Goal: Task Accomplishment & Management: Manage account settings

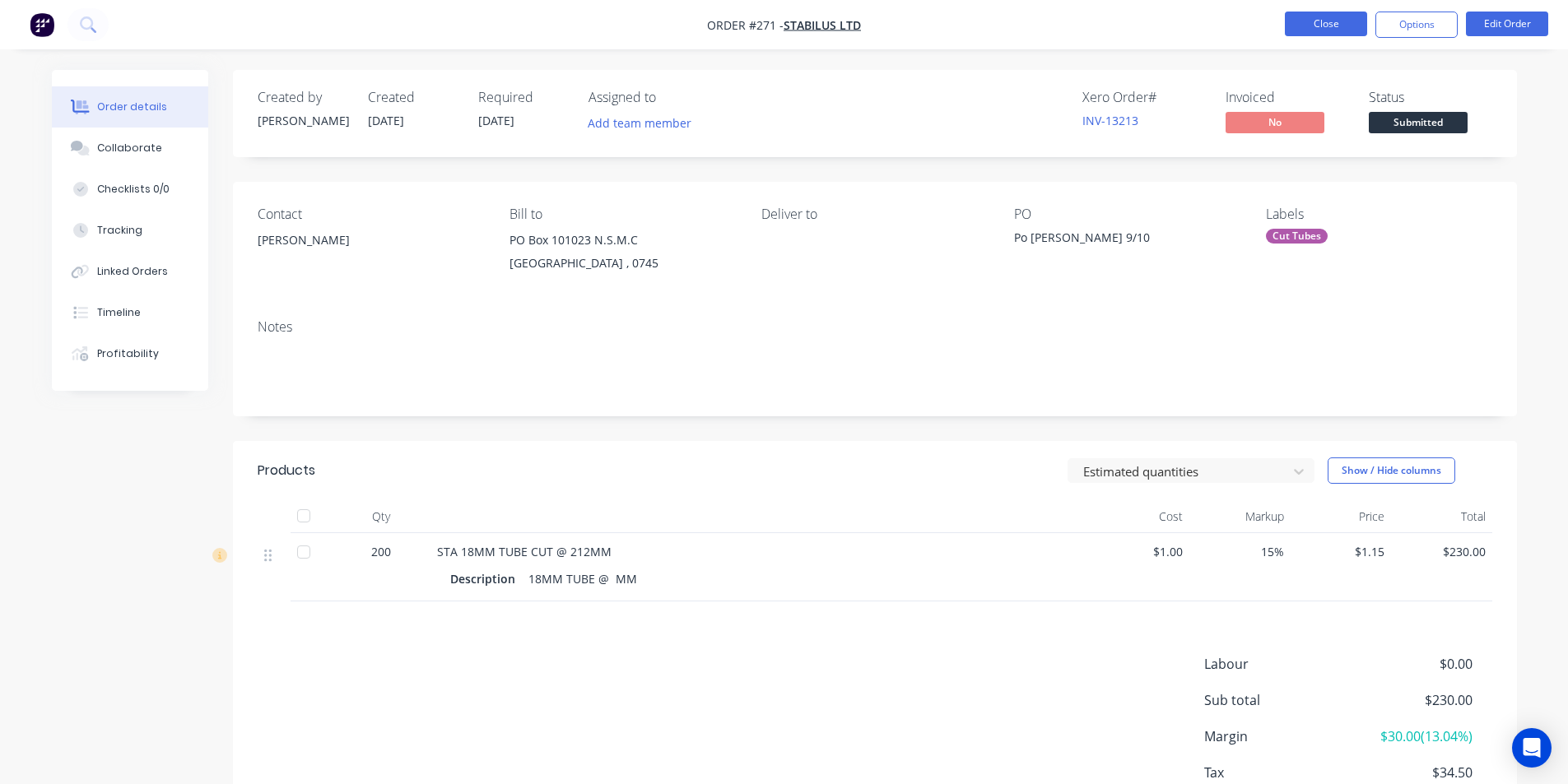
click at [1323, 22] on button "Close" at bounding box center [1326, 24] width 83 height 25
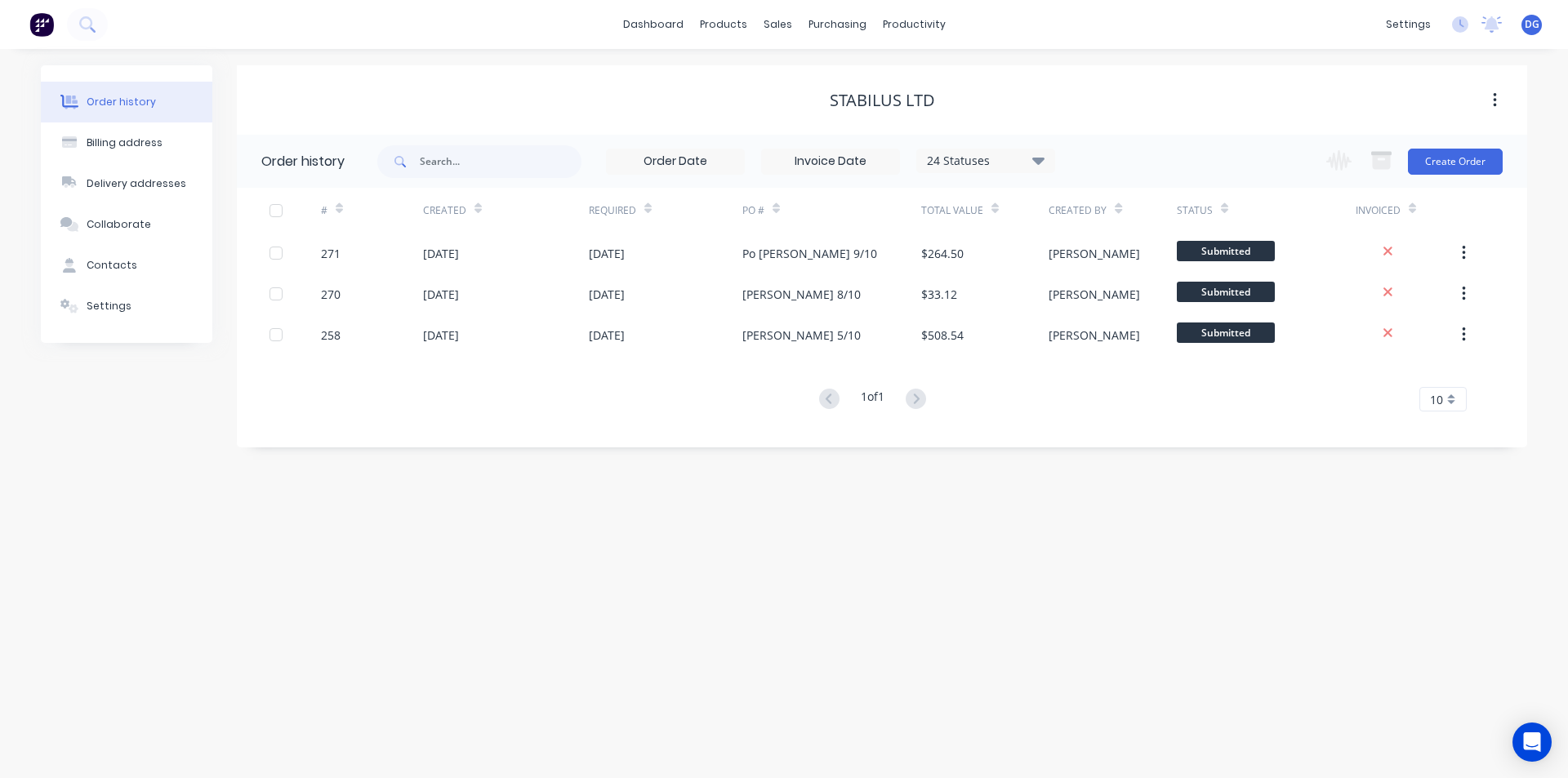
click at [1537, 27] on span "DG" at bounding box center [1532, 24] width 15 height 15
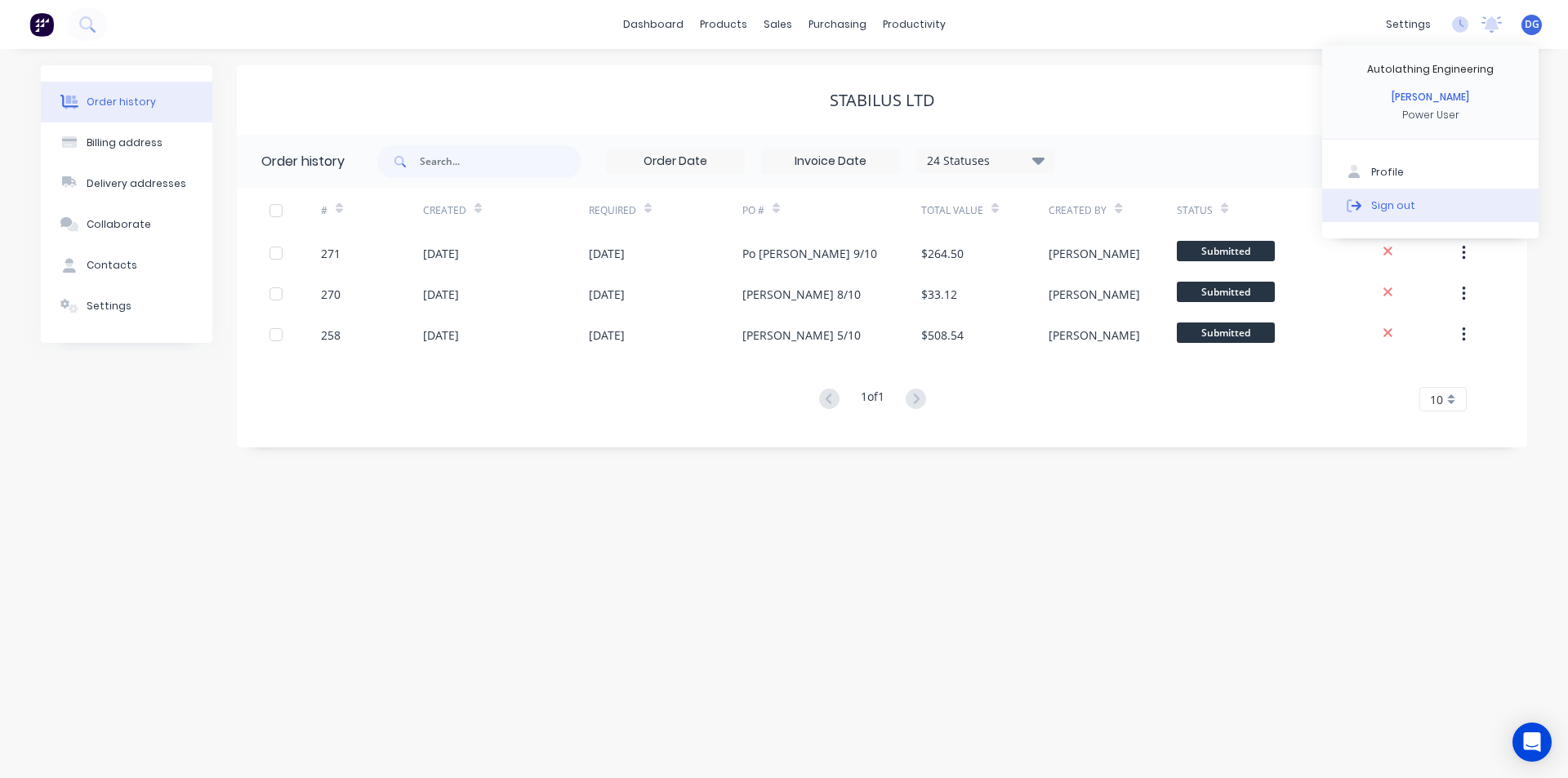
click at [1396, 203] on div "Sign out" at bounding box center [1393, 205] width 44 height 15
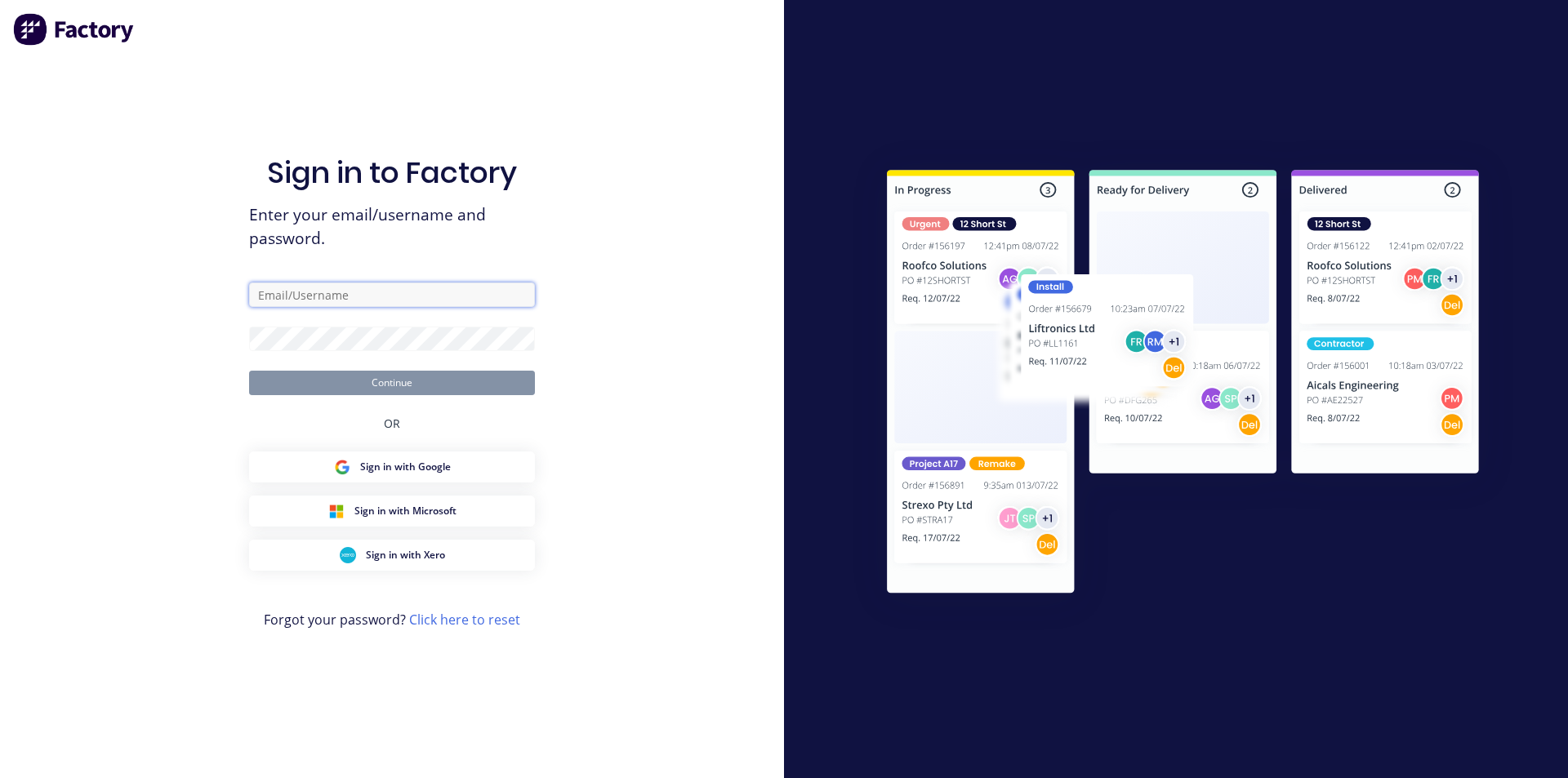
type input "[EMAIL_ADDRESS][DOMAIN_NAME]"
click at [384, 385] on button "Continue" at bounding box center [391, 382] width 286 height 24
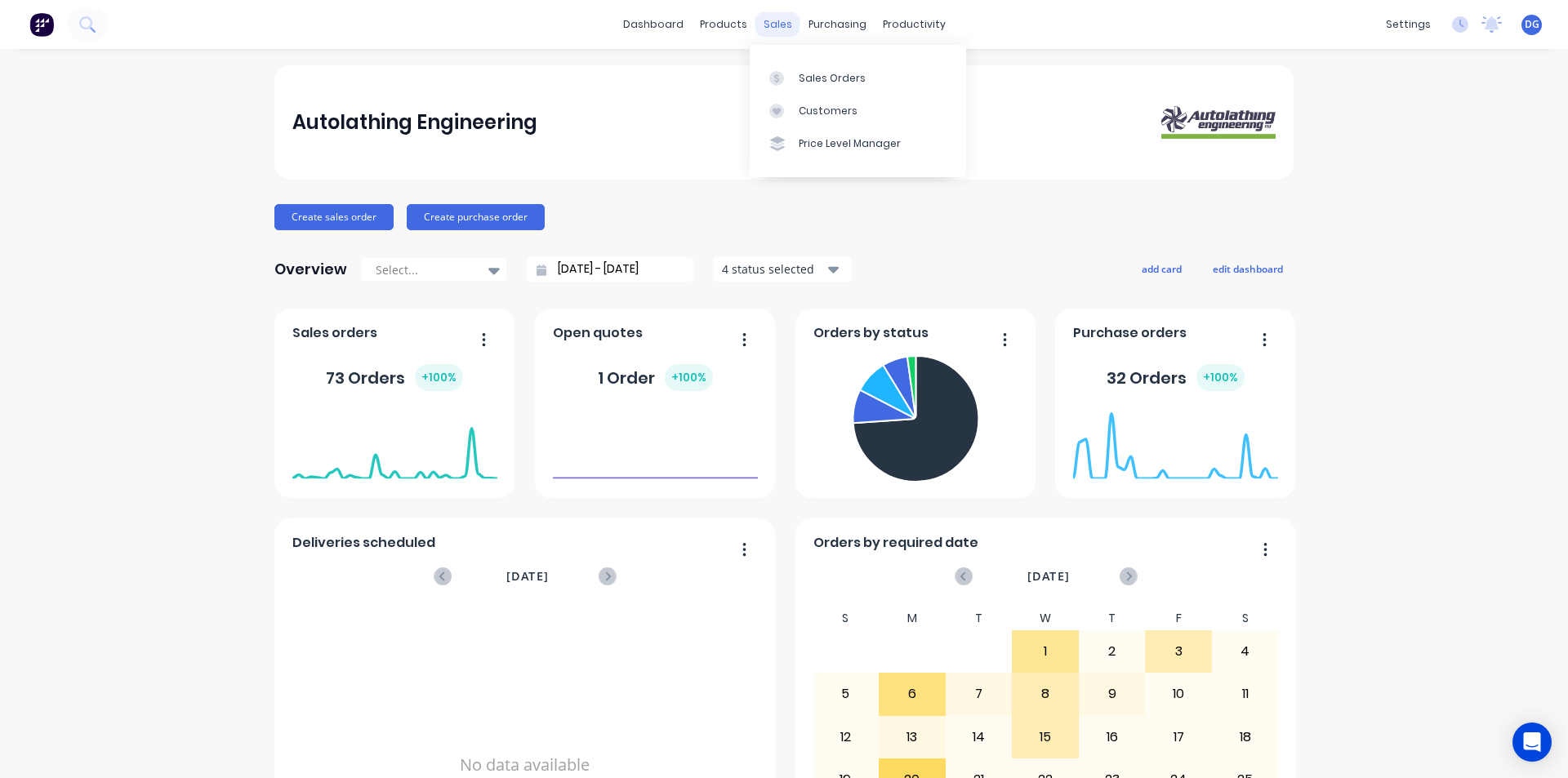
click at [770, 27] on div "sales" at bounding box center [778, 24] width 45 height 24
click at [821, 76] on div "Sales Orders" at bounding box center [832, 78] width 67 height 15
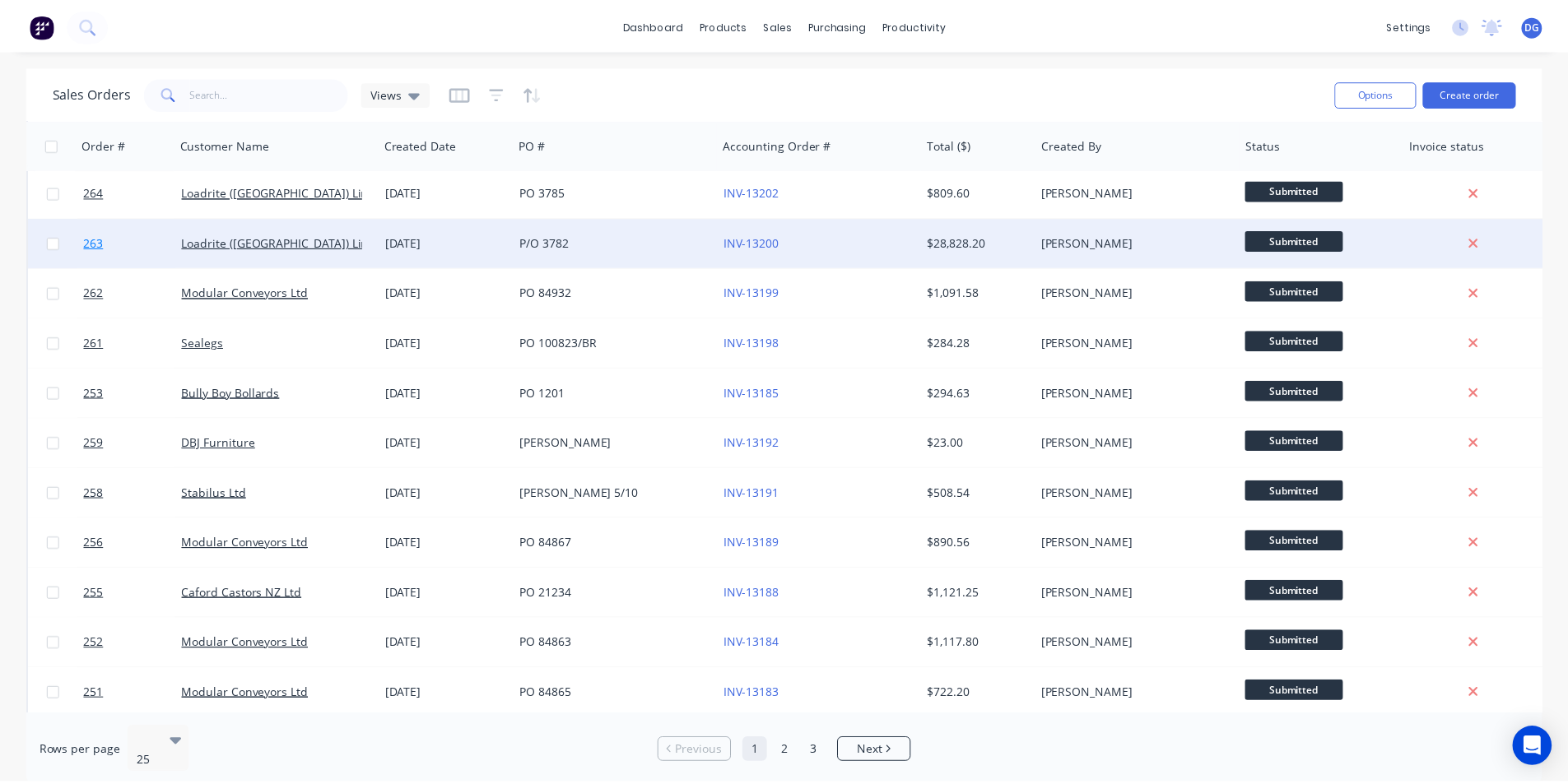
scroll to position [411, 0]
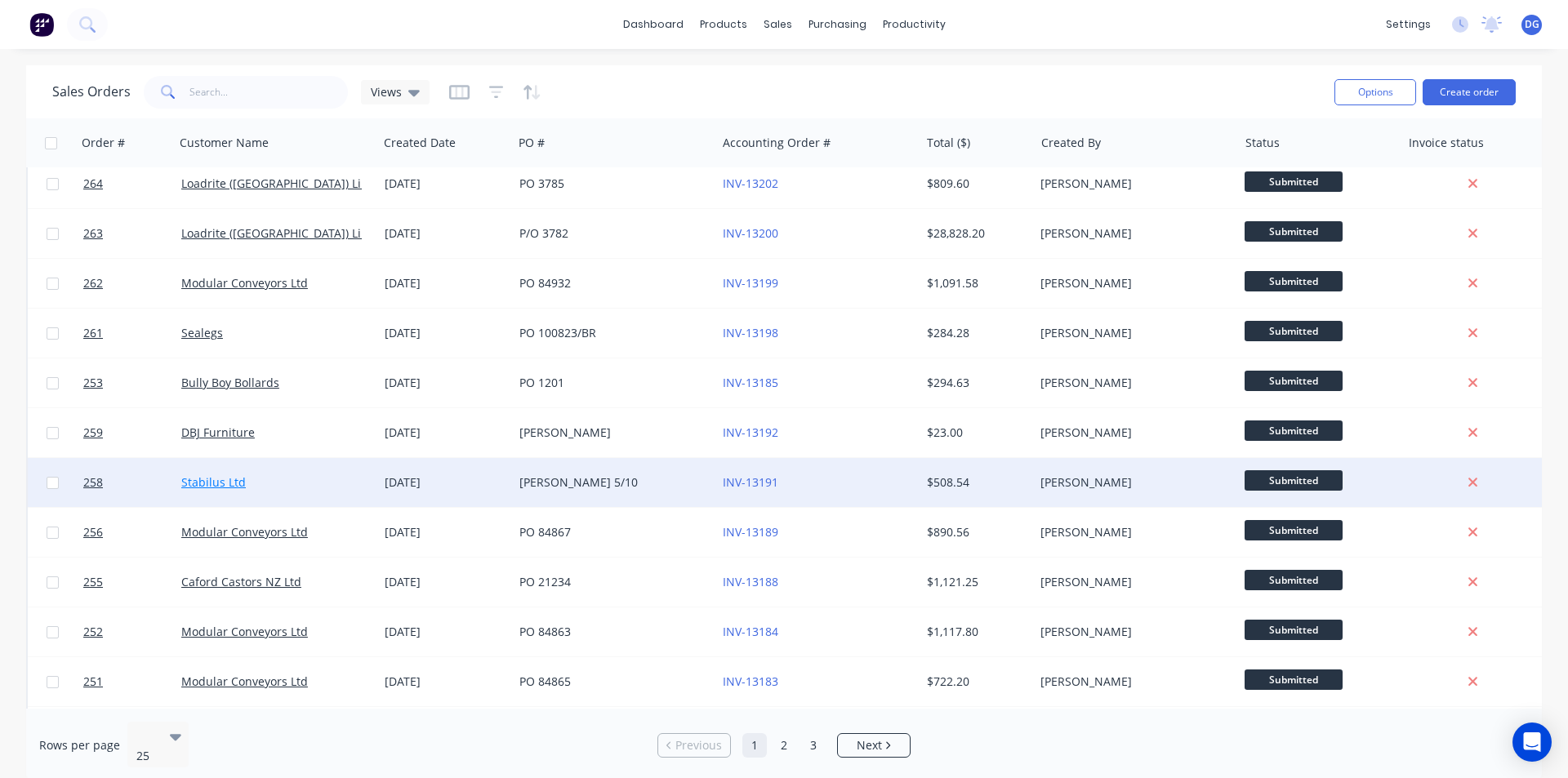
click at [220, 475] on link "Stabilus Ltd" at bounding box center [213, 481] width 64 height 15
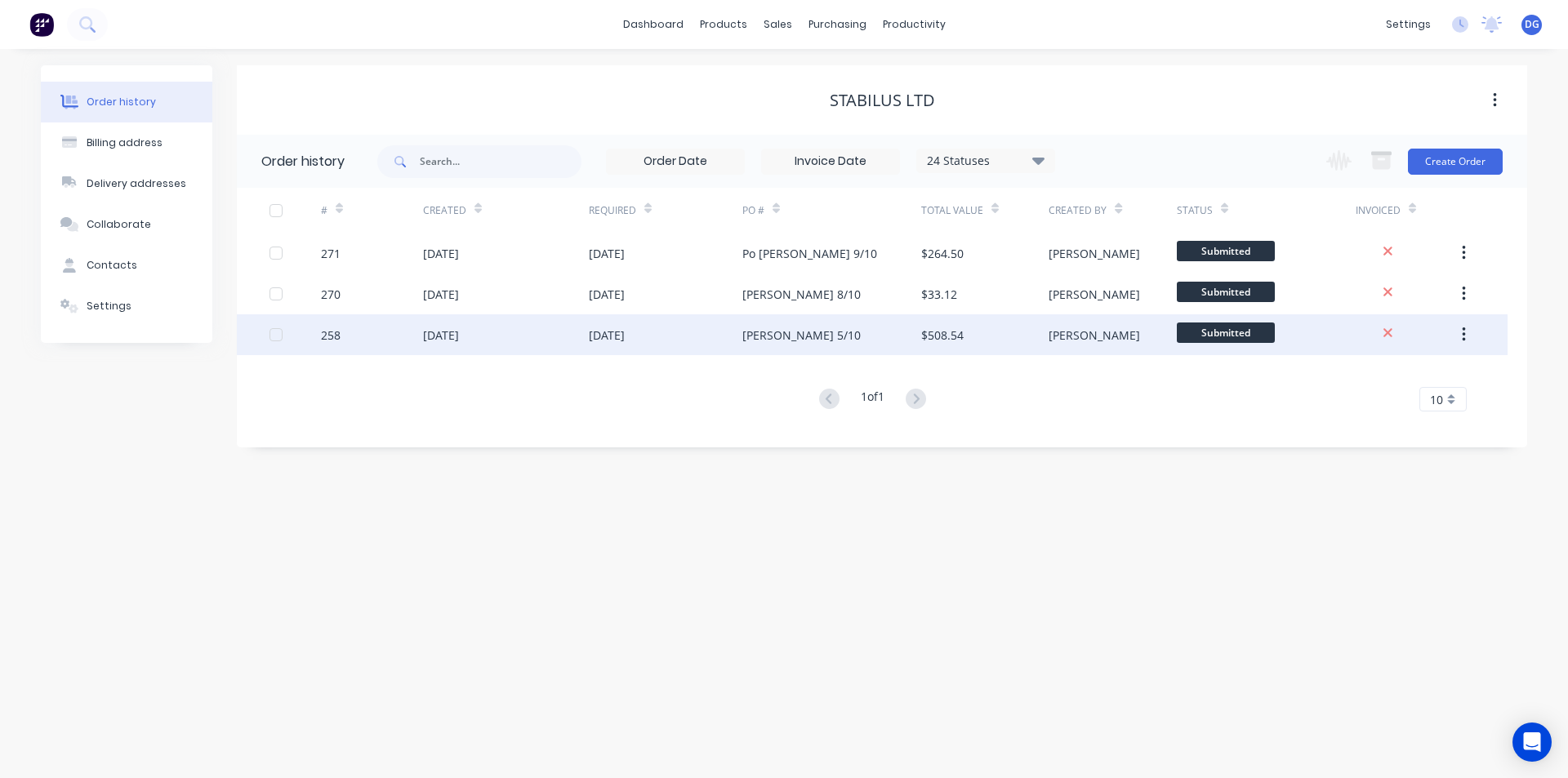
click at [451, 333] on div "[DATE]" at bounding box center [441, 335] width 36 height 17
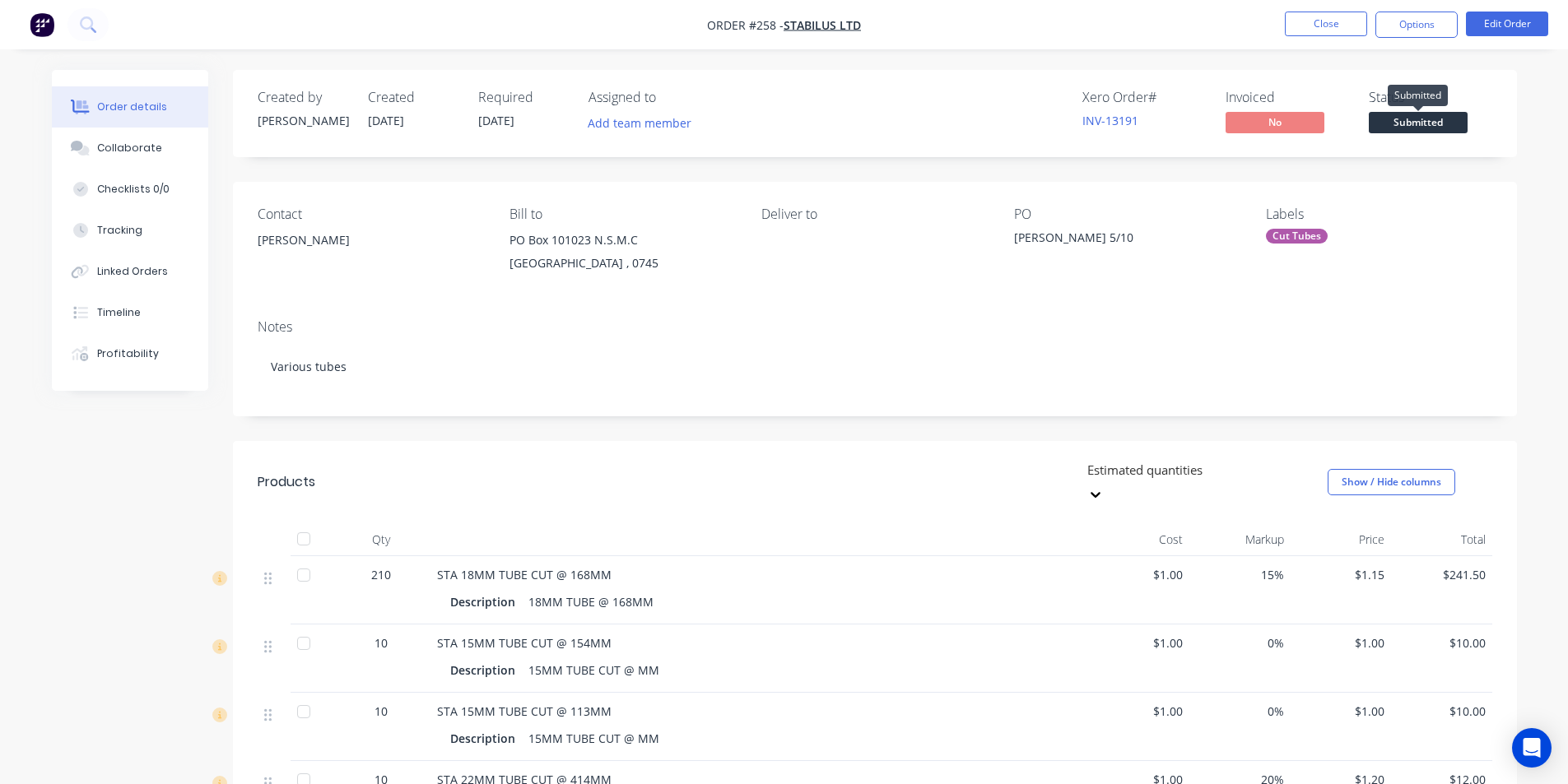
click at [1410, 126] on span "Submitted" at bounding box center [1418, 122] width 99 height 21
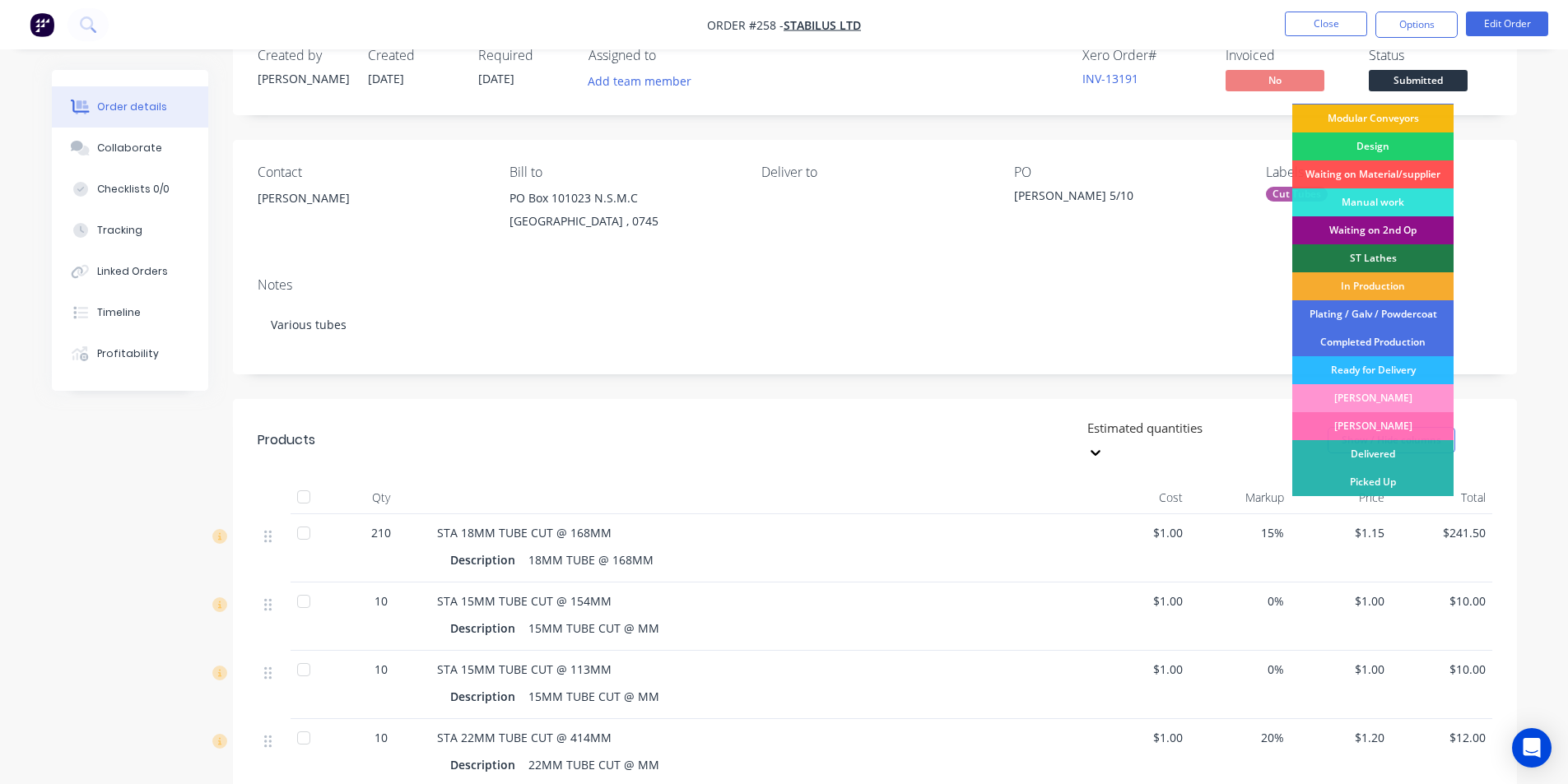
scroll to position [83, 0]
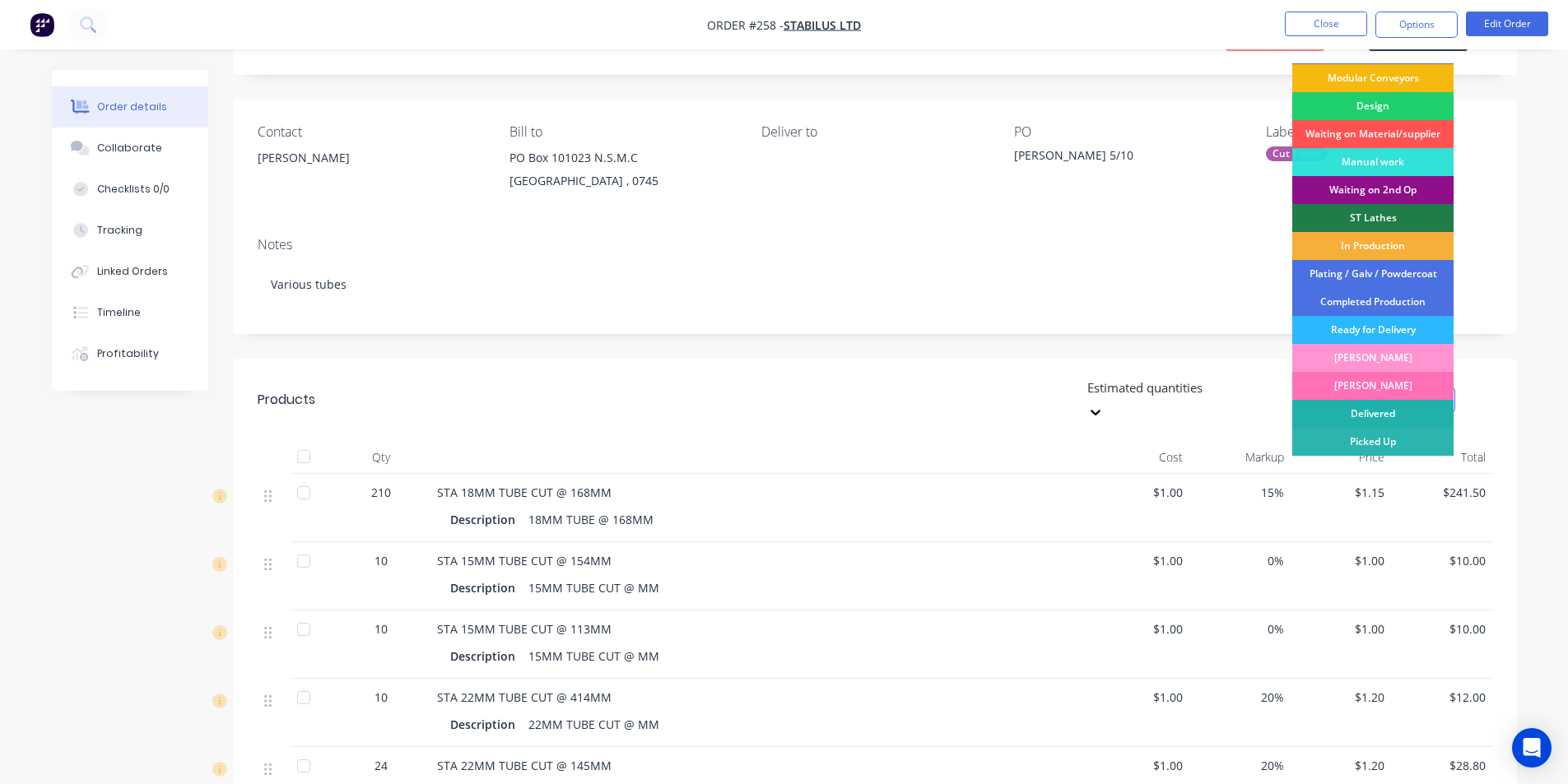
click at [1380, 410] on div "Delivered" at bounding box center [1373, 413] width 161 height 28
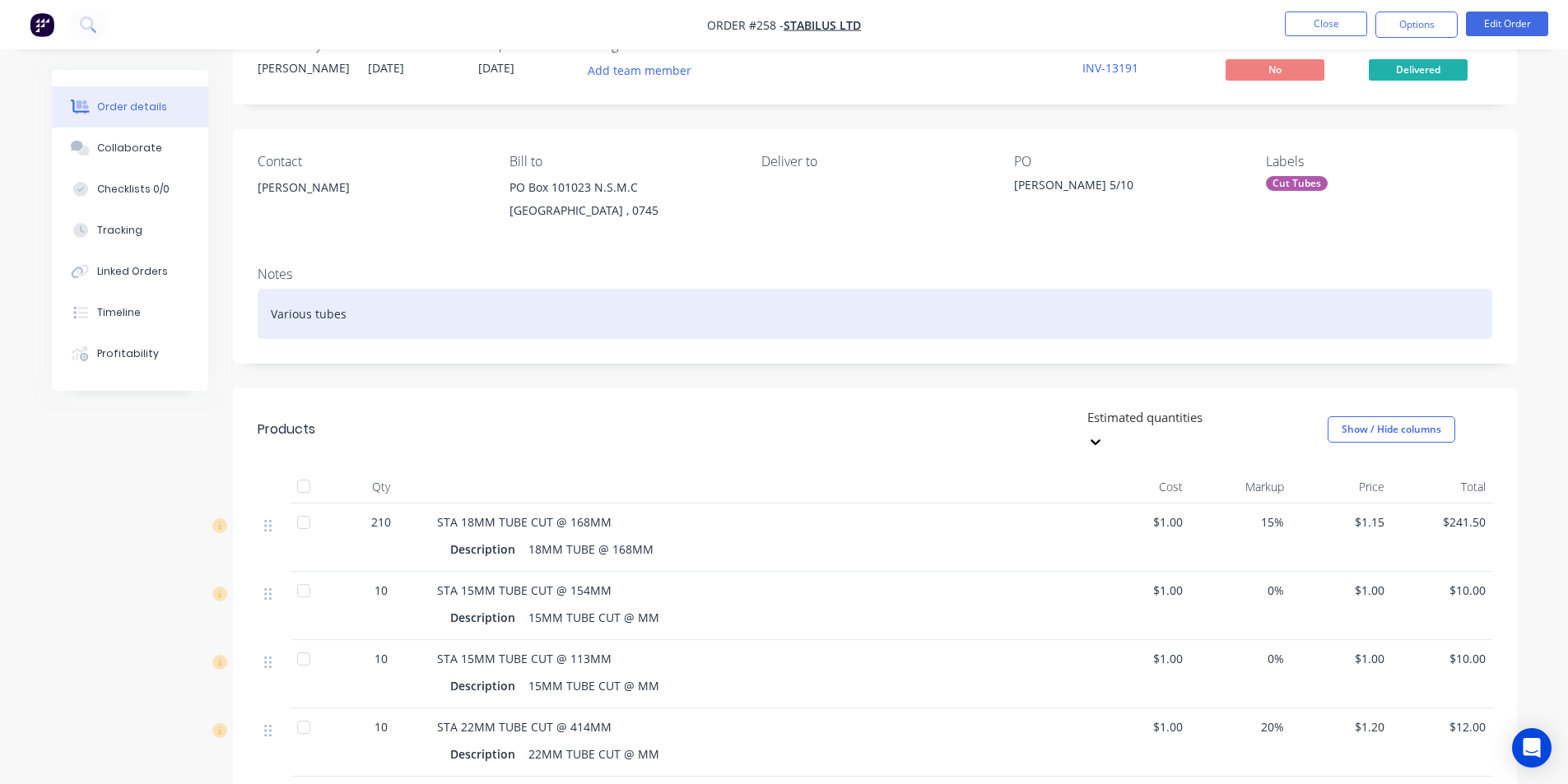
scroll to position [0, 0]
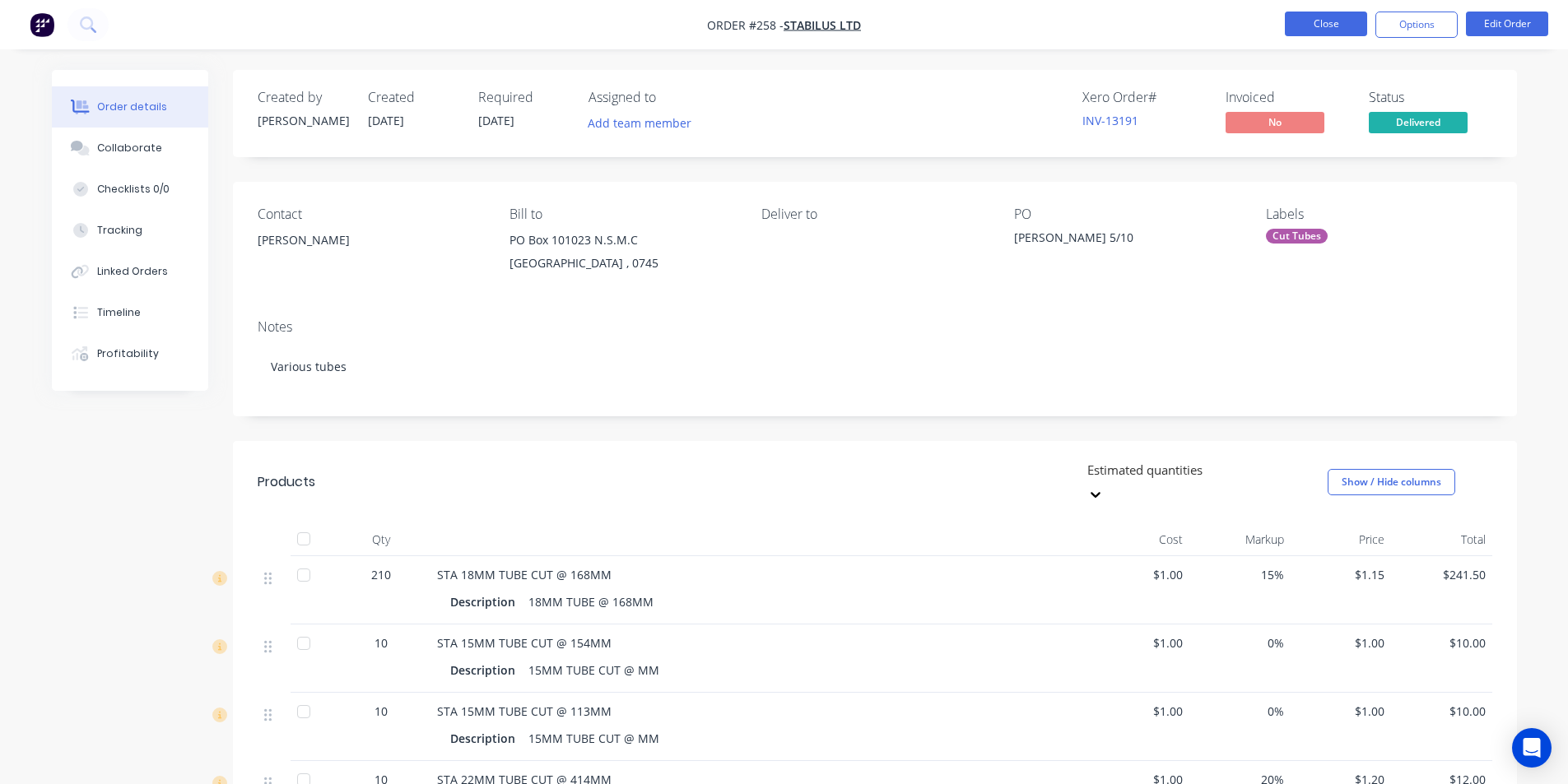
click at [1330, 24] on button "Close" at bounding box center [1326, 24] width 83 height 25
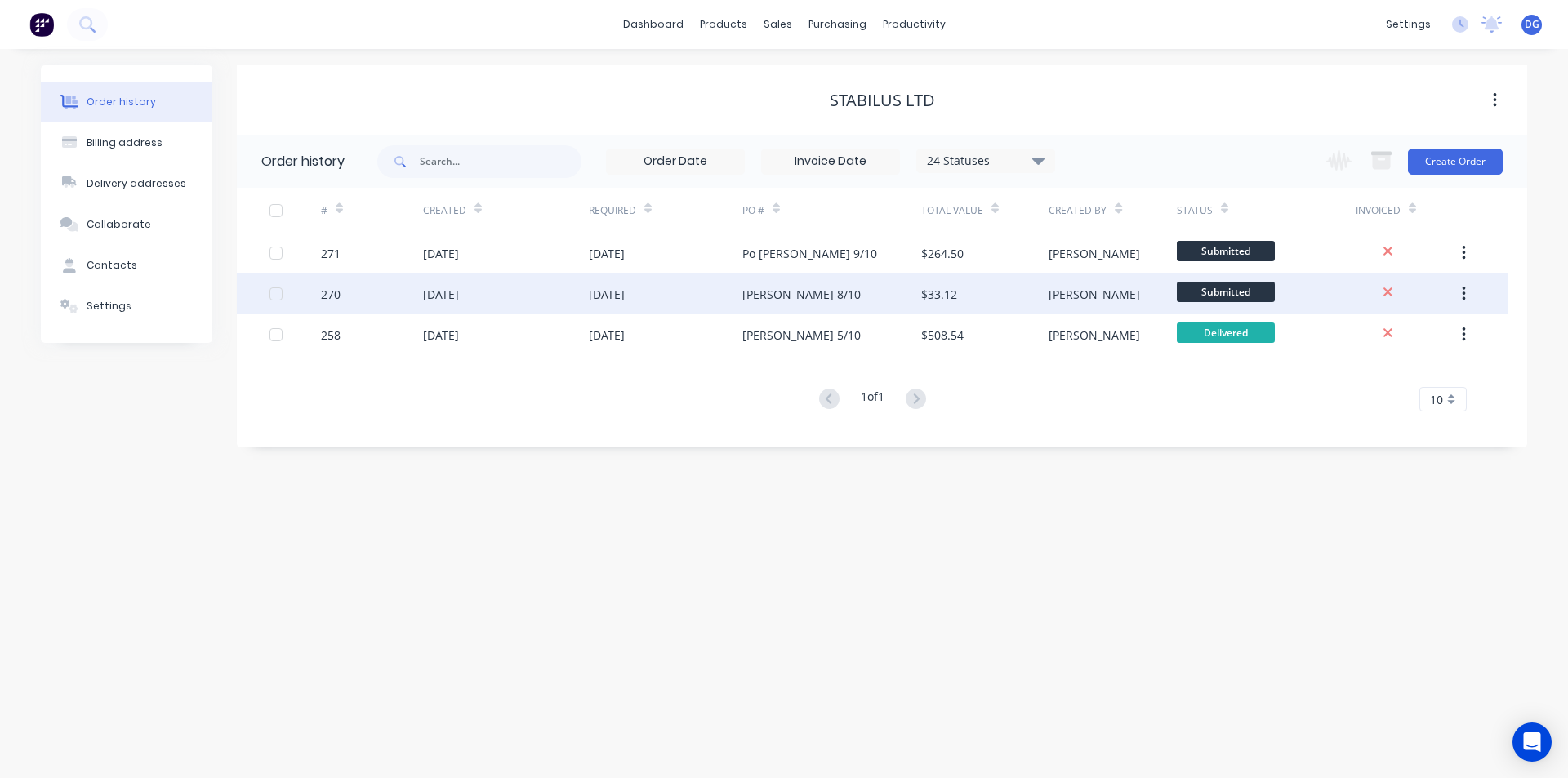
click at [334, 298] on div "270" at bounding box center [331, 294] width 20 height 17
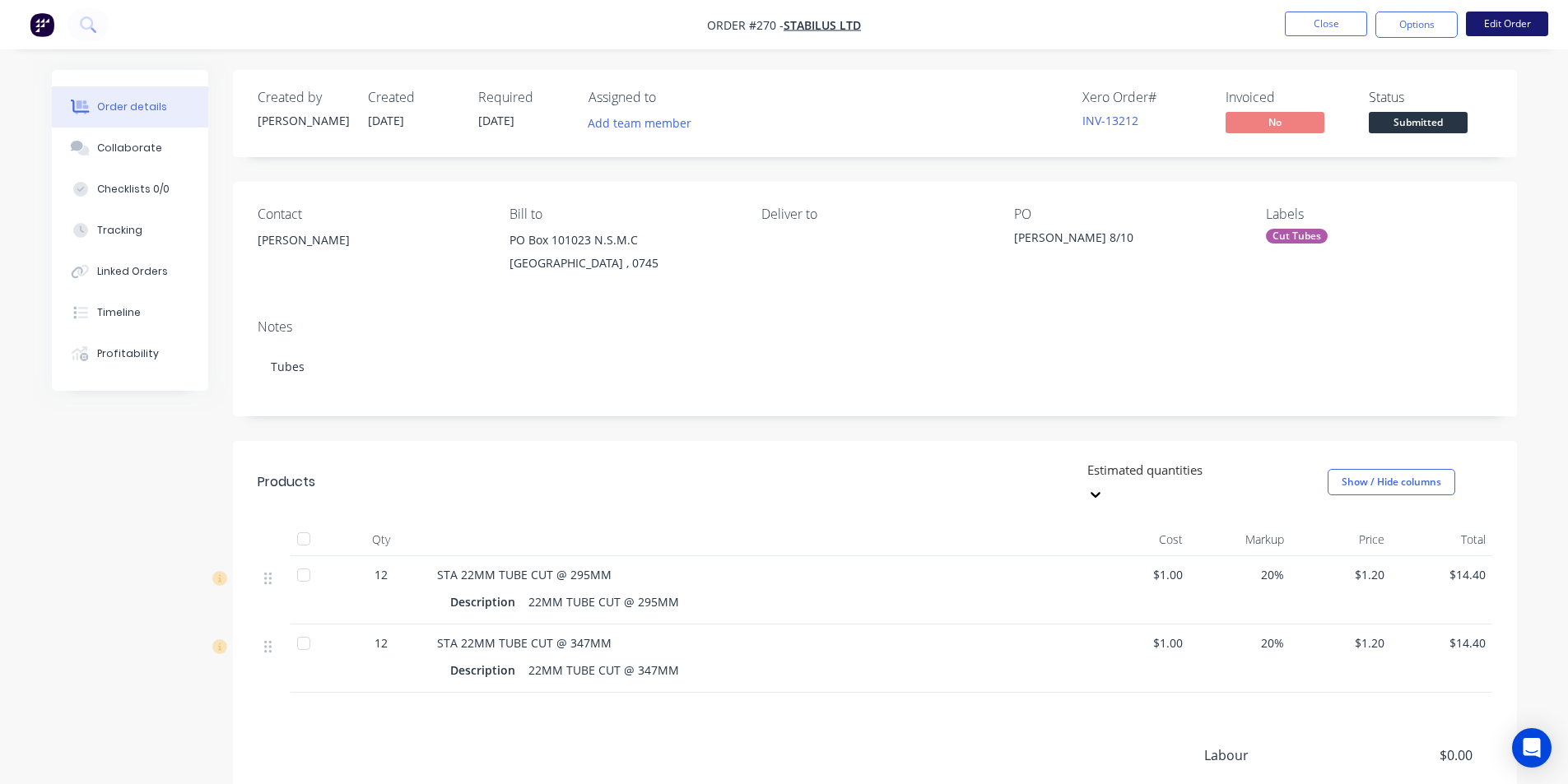
click at [1521, 22] on button "Edit Order" at bounding box center [1506, 24] width 83 height 25
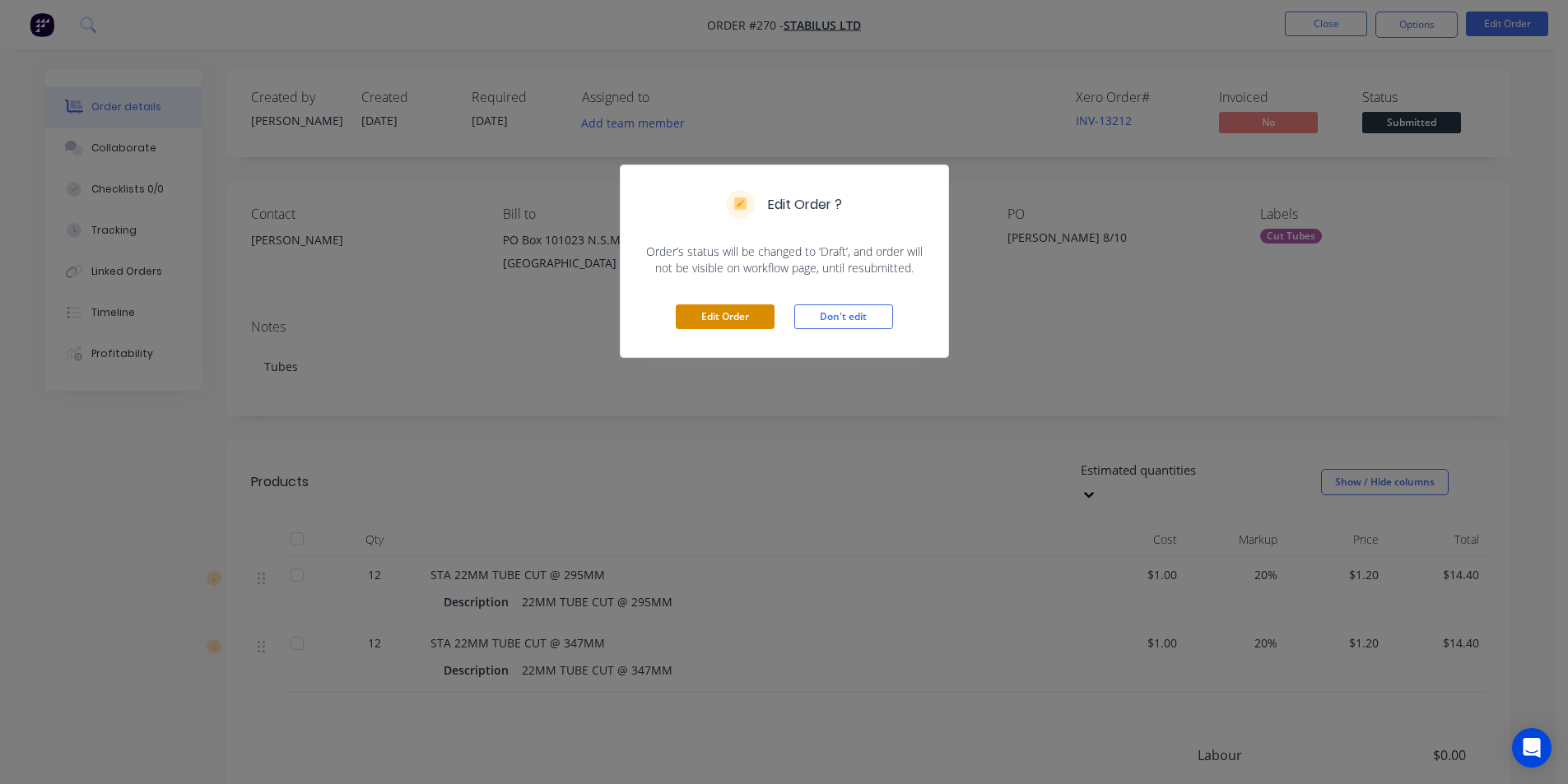
click at [731, 325] on button "Edit Order" at bounding box center [725, 317] width 99 height 25
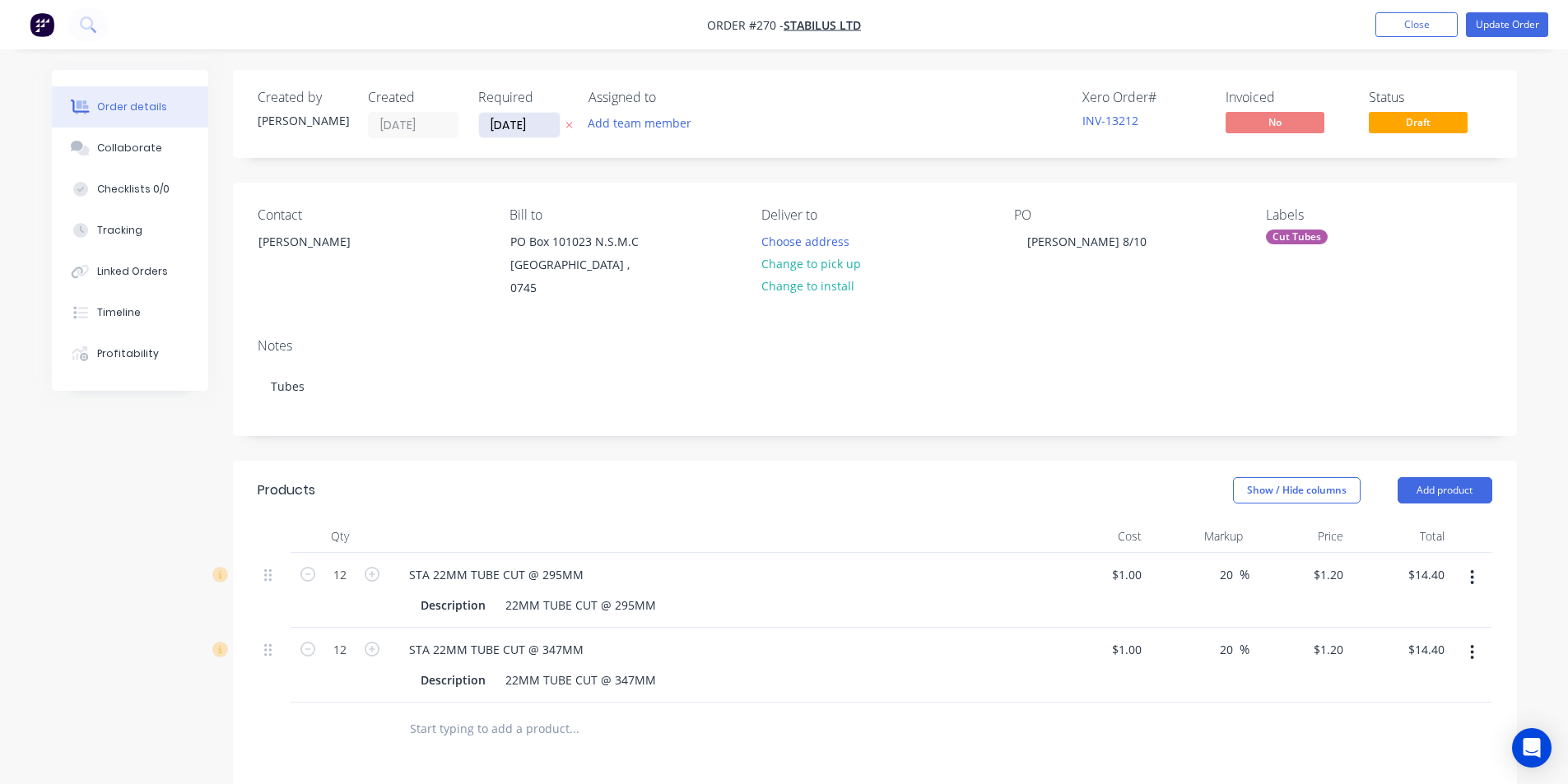
click at [529, 125] on input "[DATE]" at bounding box center [519, 125] width 81 height 25
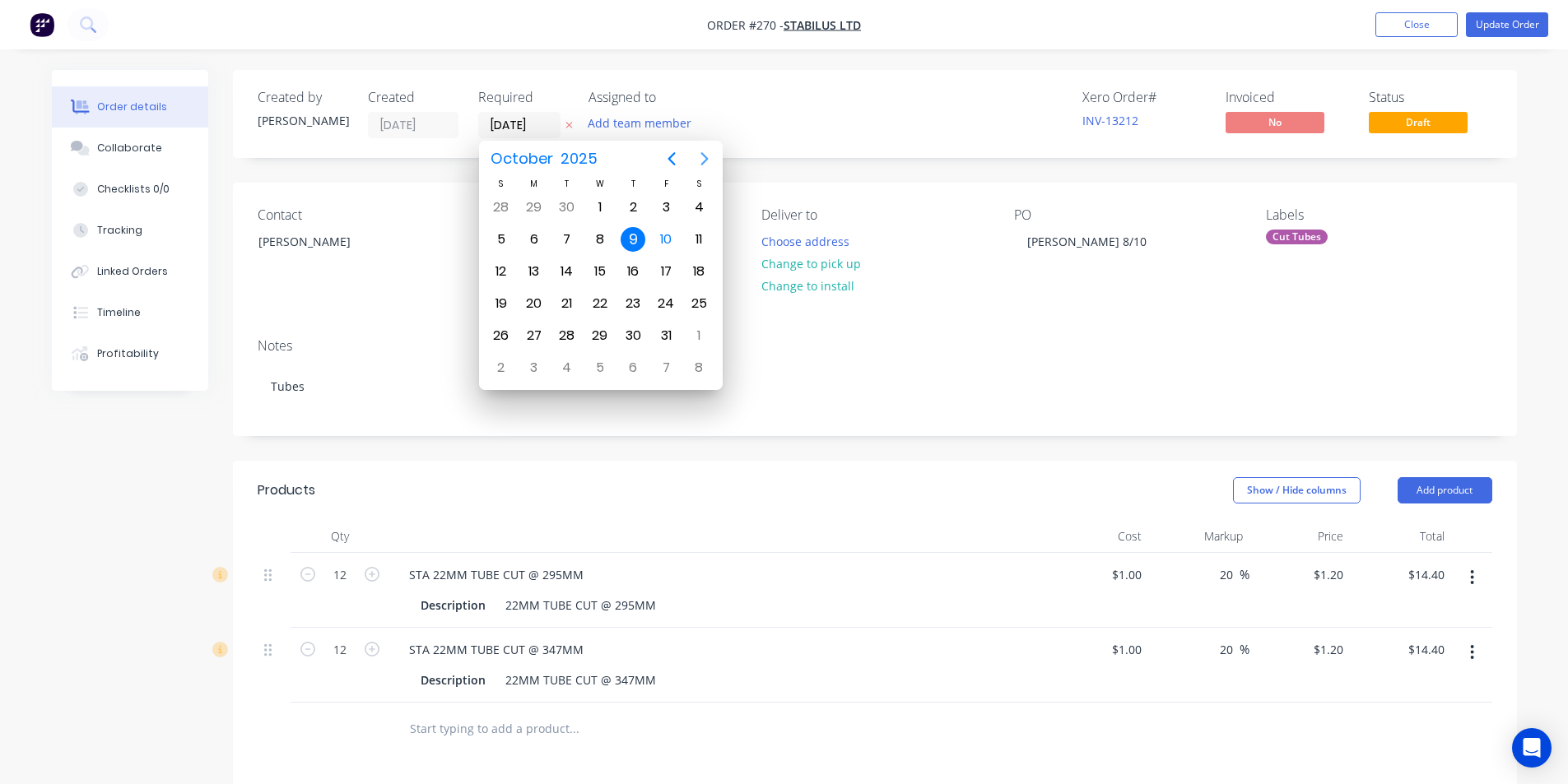
click at [702, 159] on icon "Next page" at bounding box center [704, 159] width 20 height 20
click at [633, 303] on div "20" at bounding box center [633, 304] width 25 height 25
type input "[DATE]"
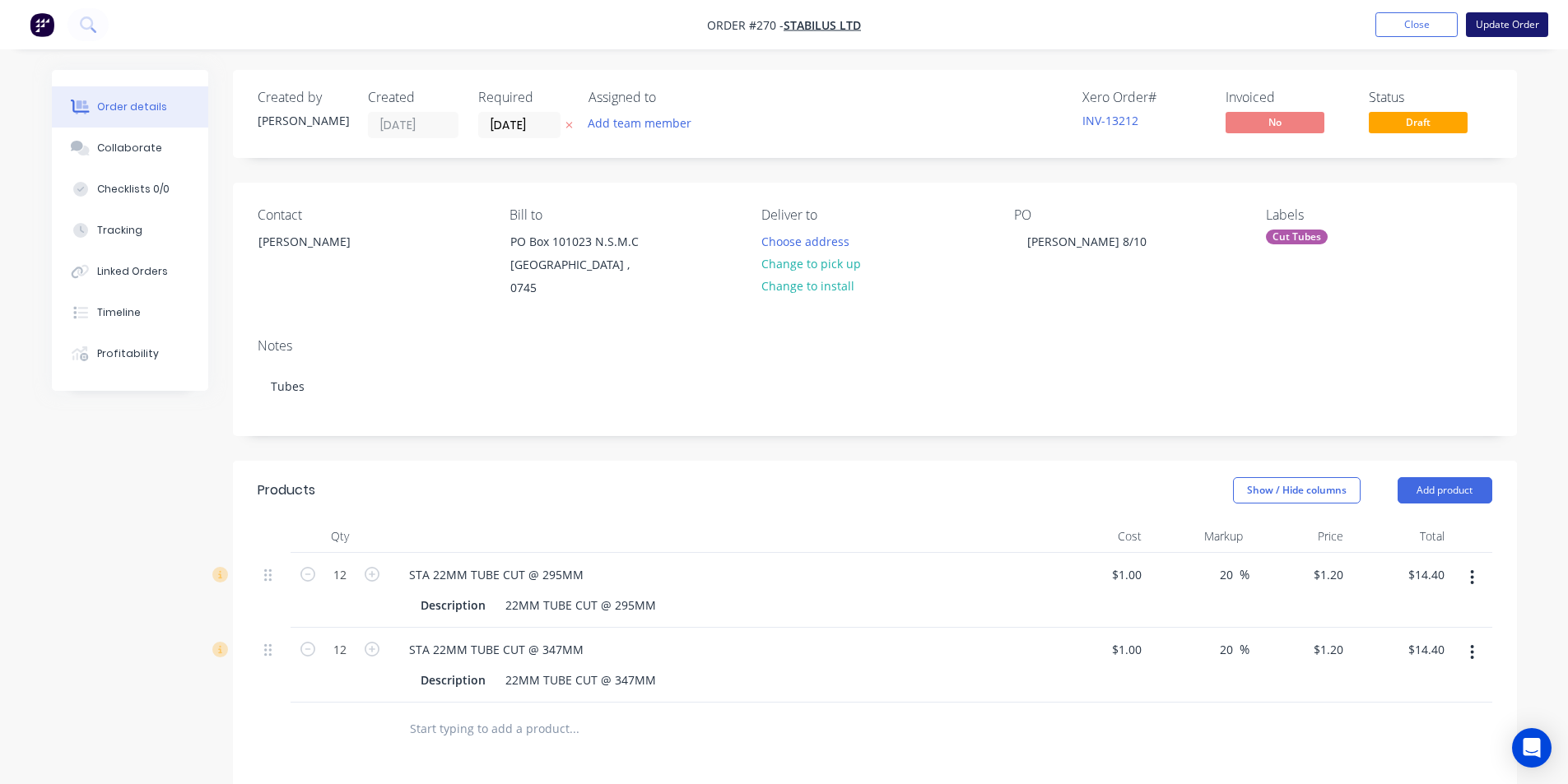
click at [1510, 28] on button "Update Order" at bounding box center [1506, 25] width 83 height 25
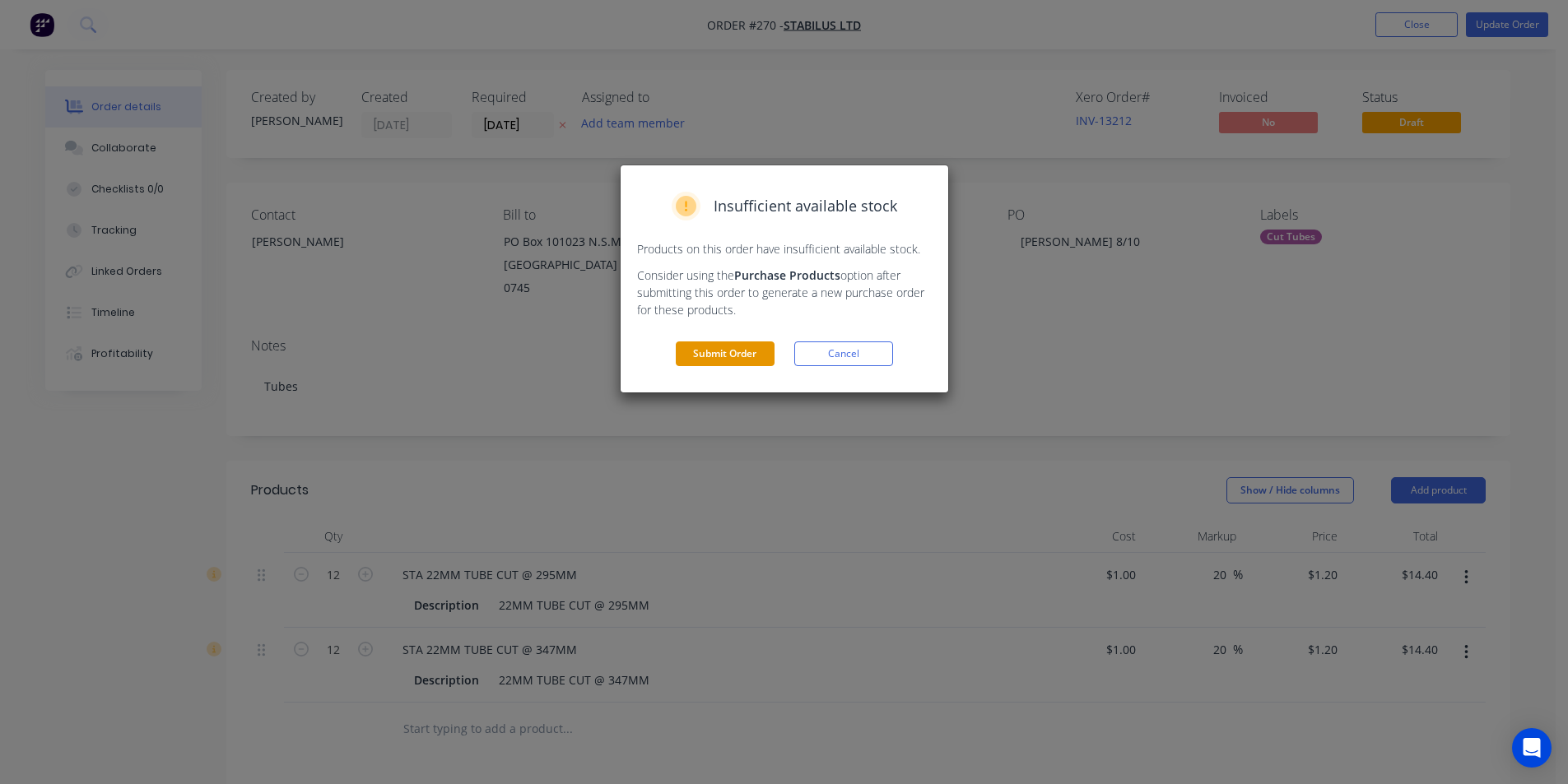
click at [719, 354] on button "Submit Order" at bounding box center [725, 354] width 99 height 25
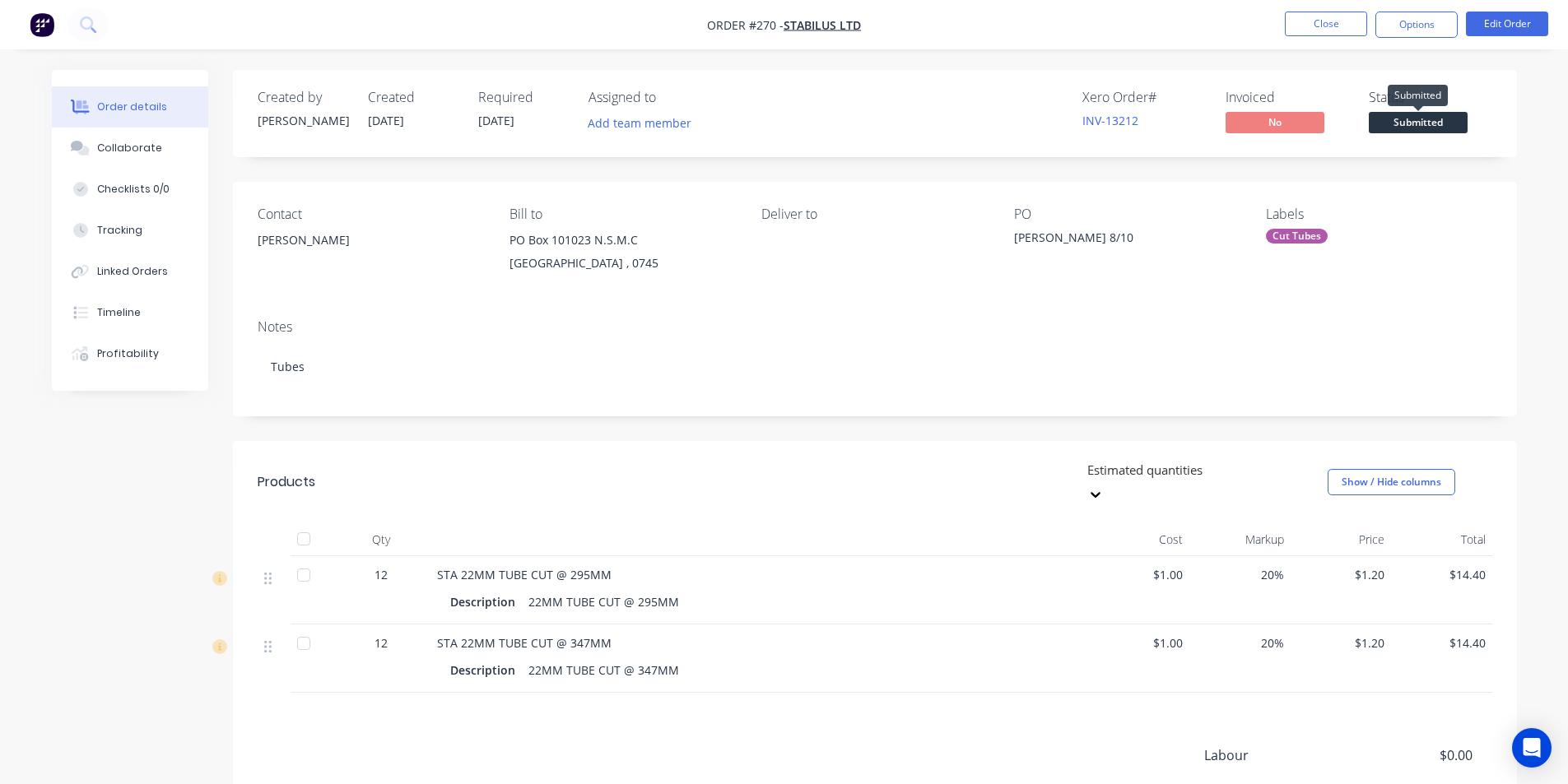
click at [1416, 123] on span "Submitted" at bounding box center [1418, 122] width 99 height 21
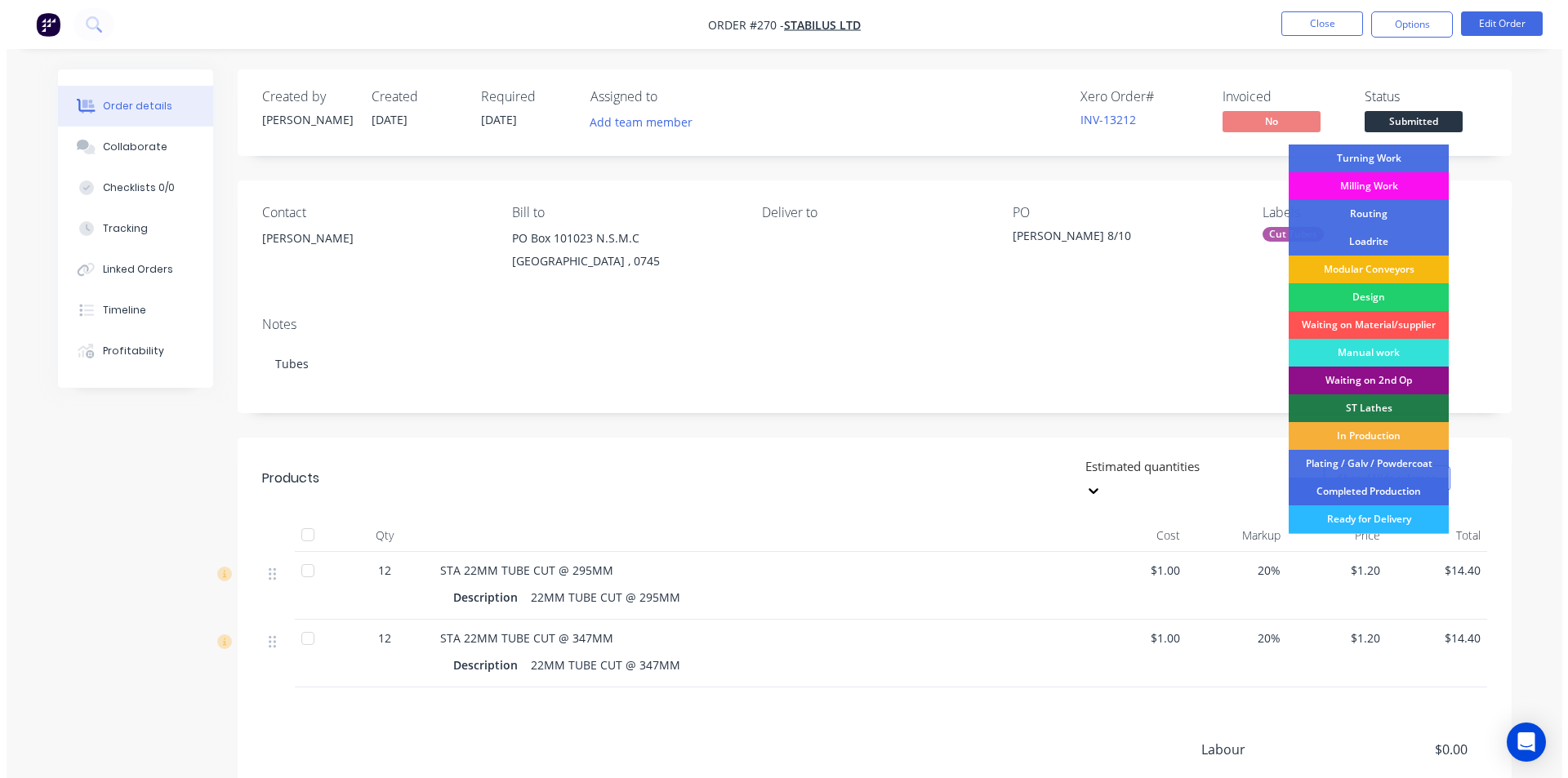
scroll to position [110, 0]
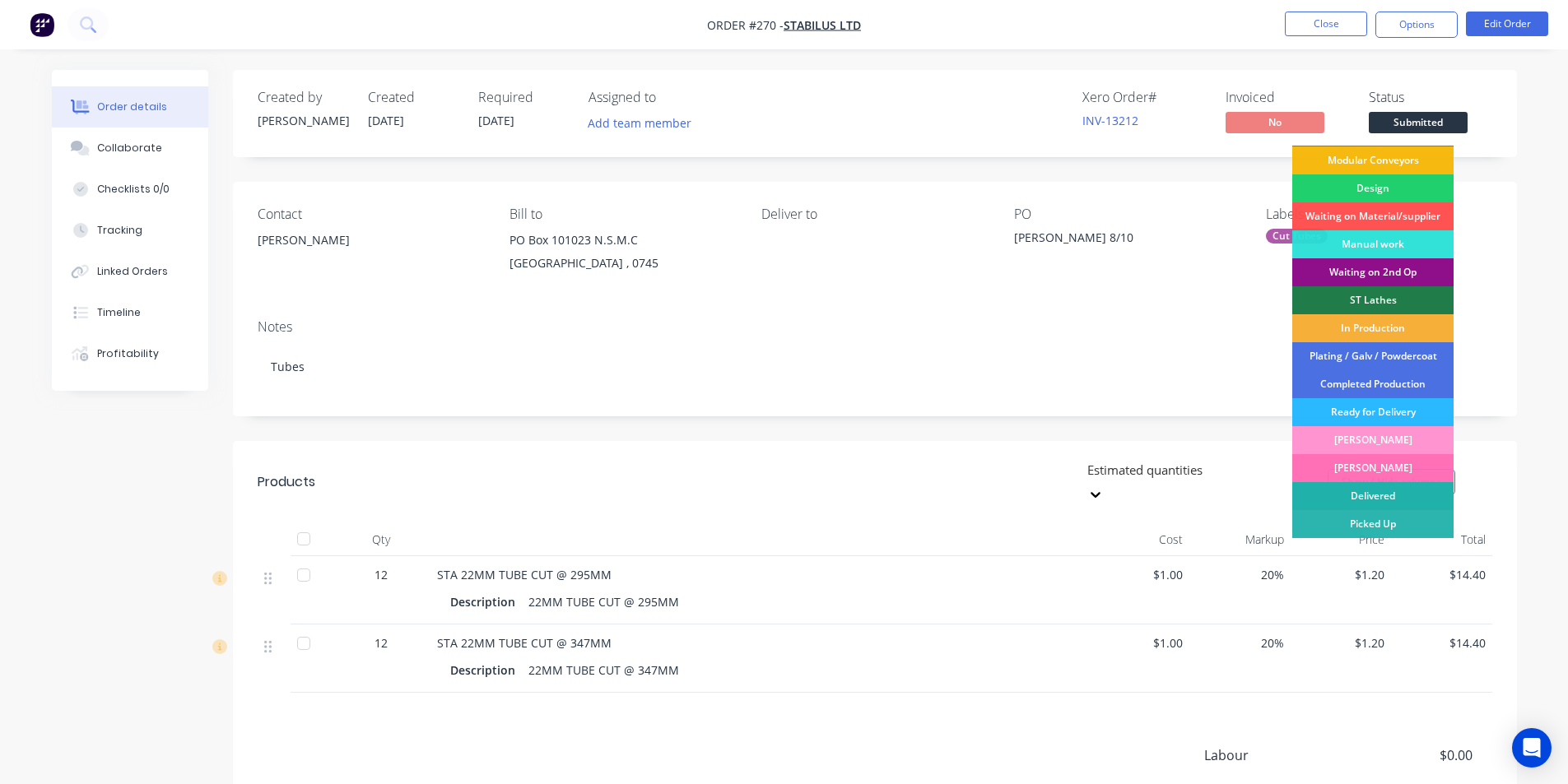
click at [1370, 496] on div "Delivered" at bounding box center [1373, 495] width 161 height 28
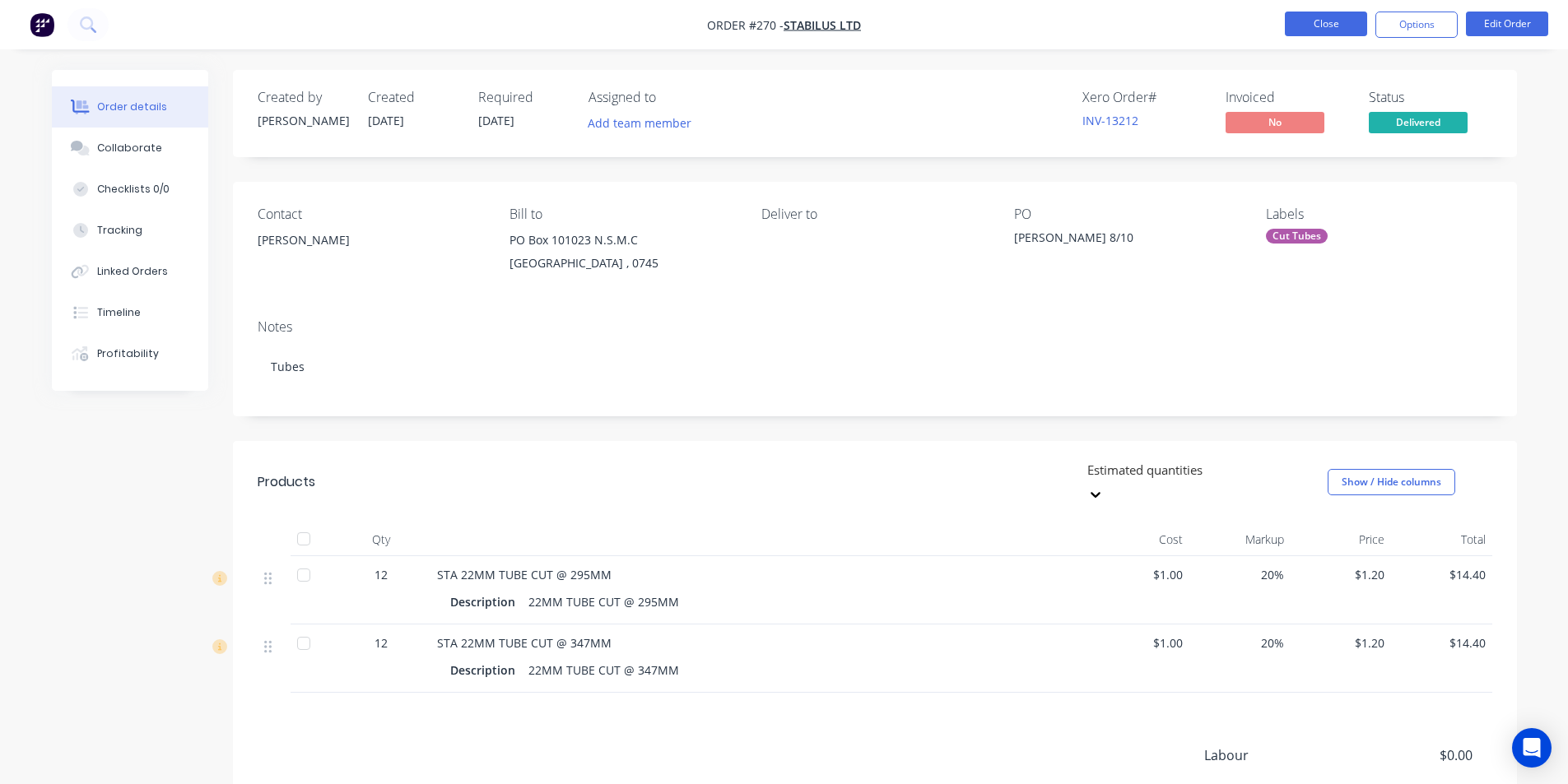
click at [1313, 28] on button "Close" at bounding box center [1326, 24] width 83 height 25
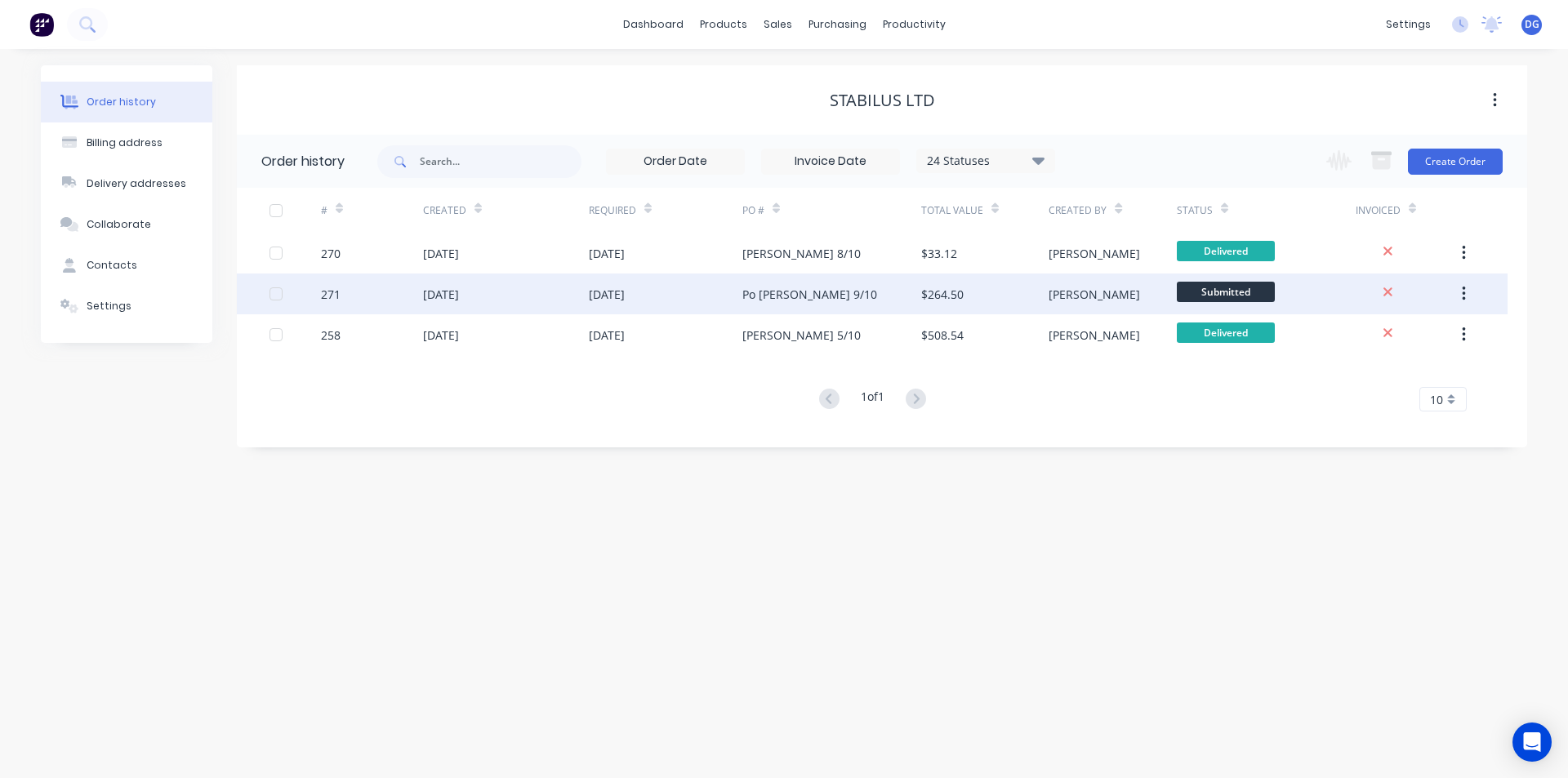
click at [348, 291] on div "271" at bounding box center [372, 293] width 102 height 41
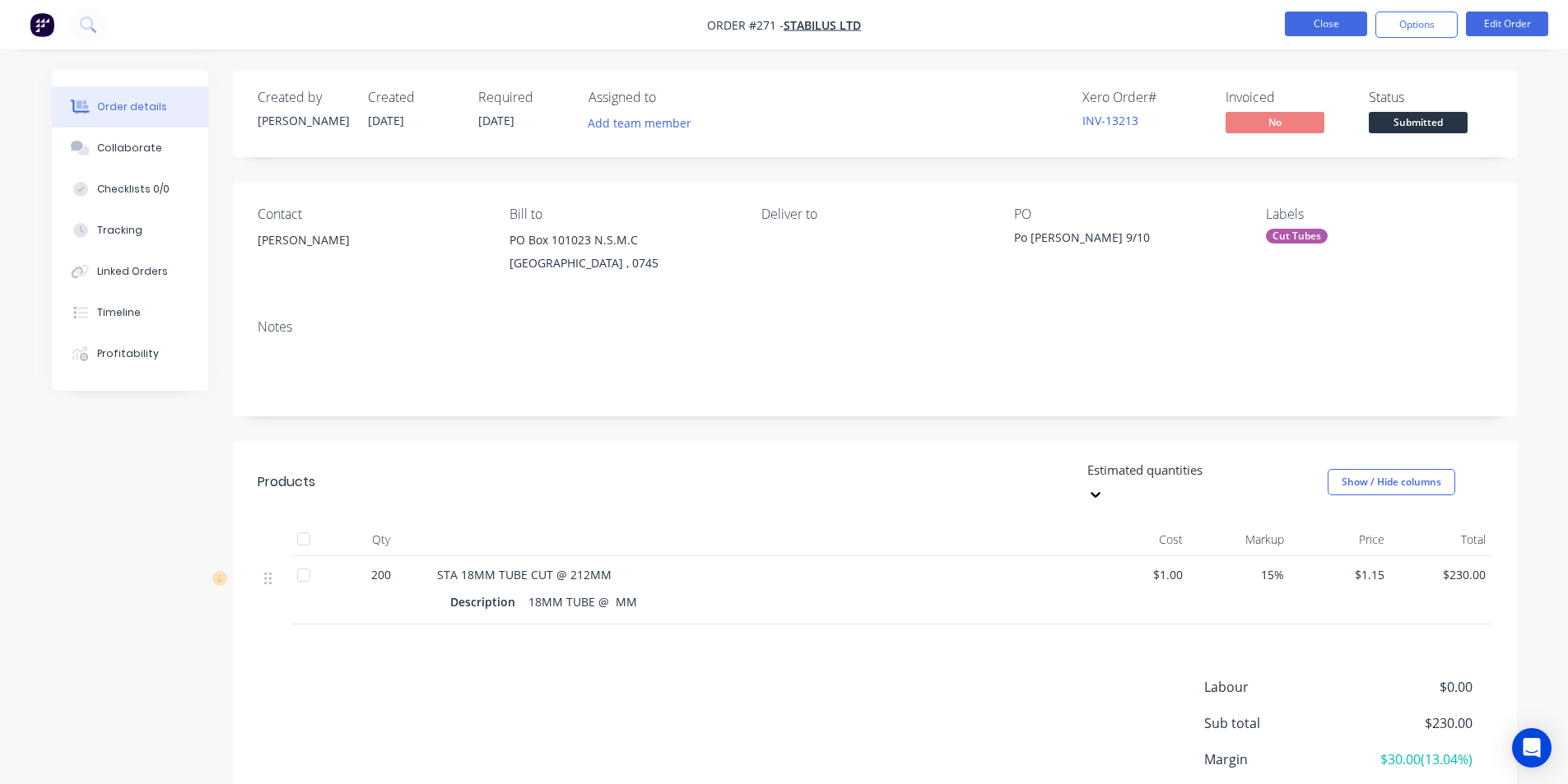
click at [1315, 27] on button "Close" at bounding box center [1326, 24] width 83 height 25
